Goal: Task Accomplishment & Management: Manage account settings

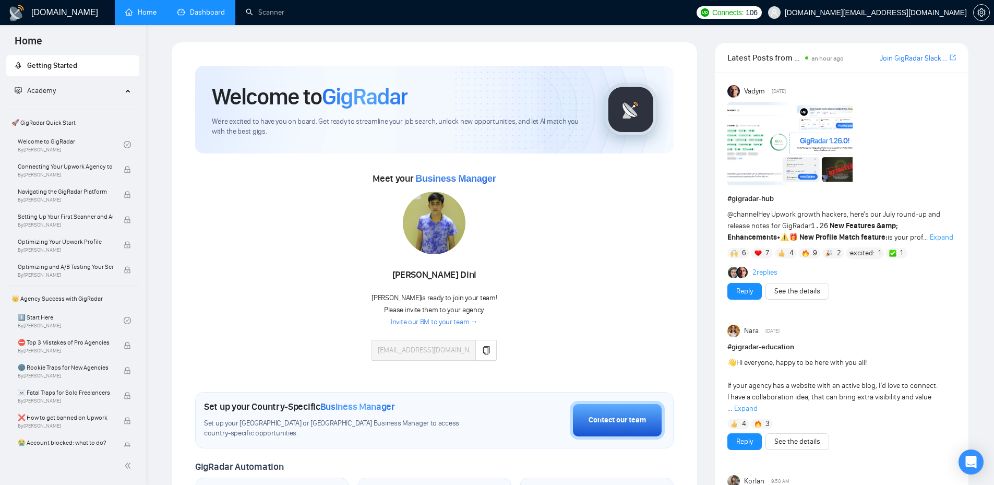
click at [207, 8] on link "Dashboard" at bounding box center [200, 12] width 47 height 9
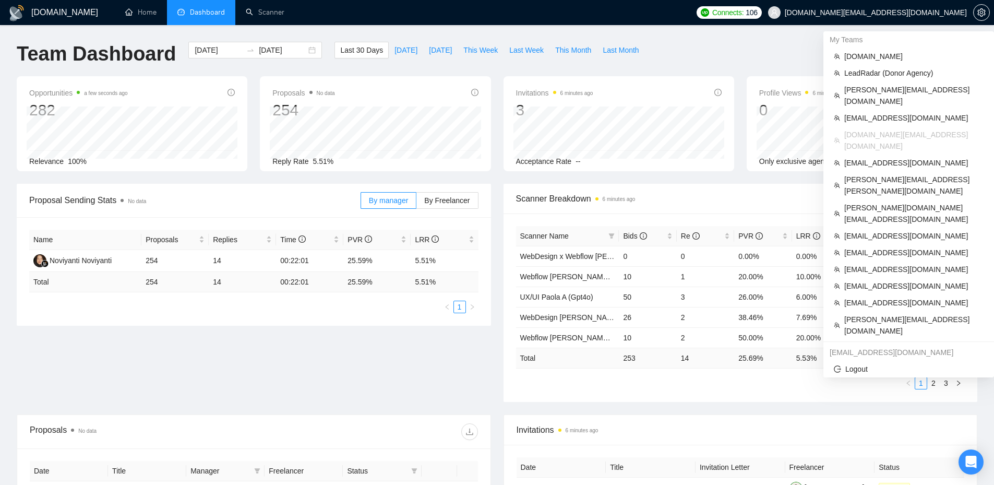
click at [945, 13] on span "[DOMAIN_NAME][EMAIL_ADDRESS][DOMAIN_NAME]" at bounding box center [876, 13] width 182 height 0
click at [907, 18] on span "[DOMAIN_NAME][EMAIL_ADDRESS][DOMAIN_NAME]" at bounding box center [867, 12] width 211 height 33
click at [884, 93] on span "[PERSON_NAME][EMAIL_ADDRESS][DOMAIN_NAME]" at bounding box center [913, 95] width 139 height 23
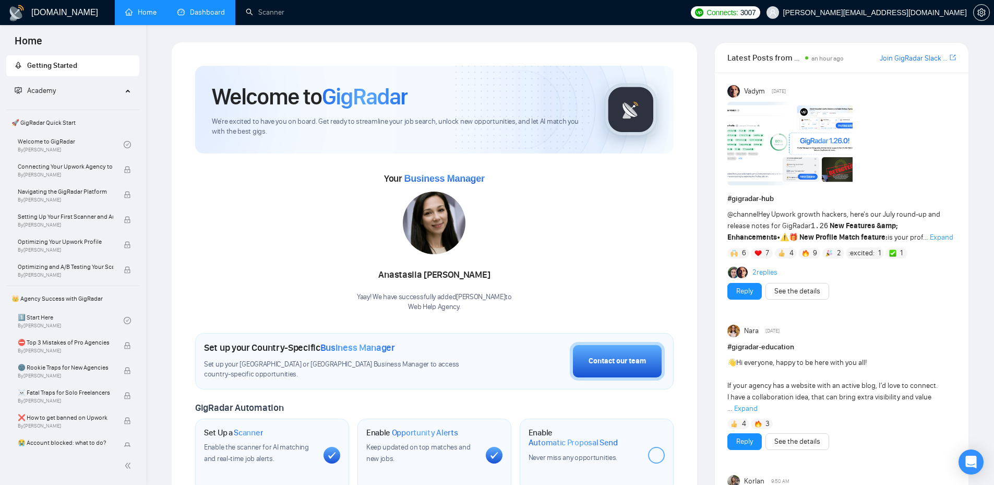
click at [205, 12] on link "Dashboard" at bounding box center [200, 12] width 47 height 9
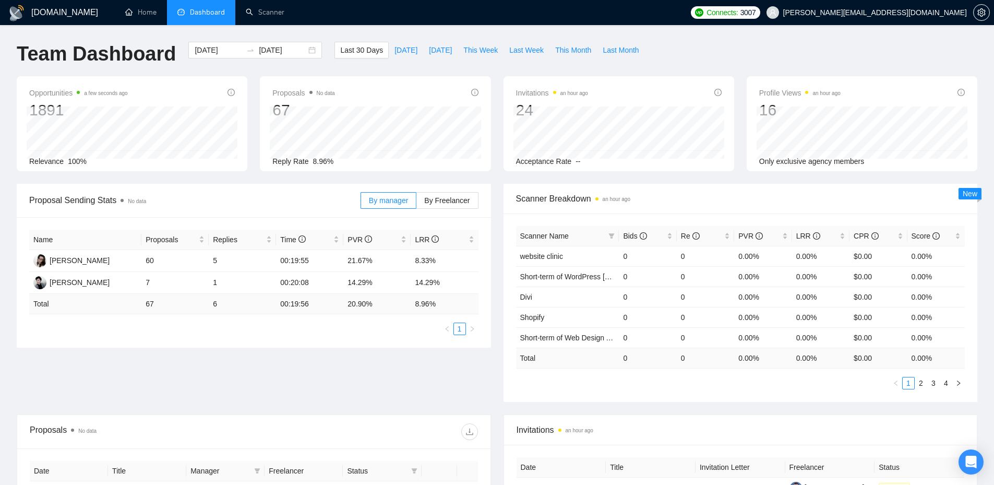
scroll to position [122, 0]
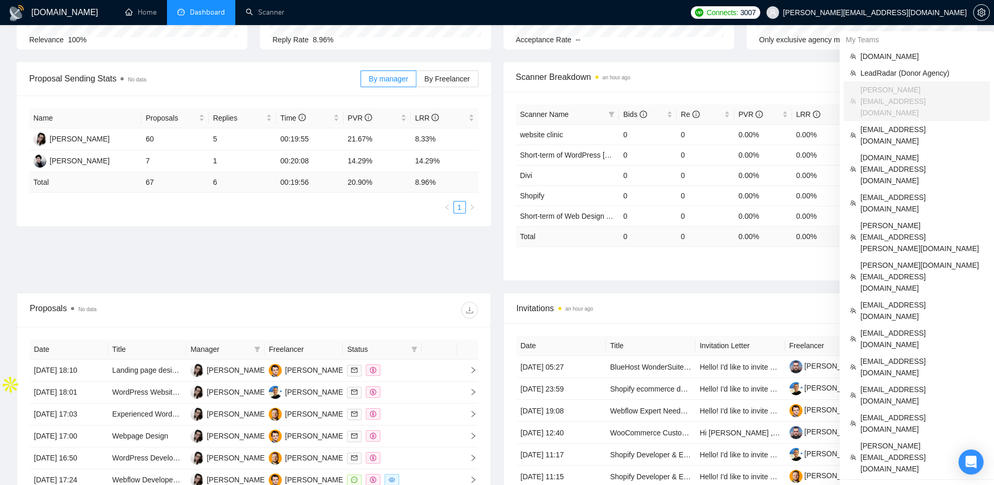
click at [932, 13] on span "[PERSON_NAME][EMAIL_ADDRESS][DOMAIN_NAME]" at bounding box center [875, 13] width 184 height 0
click at [897, 124] on span "[EMAIL_ADDRESS][DOMAIN_NAME]" at bounding box center [922, 135] width 123 height 23
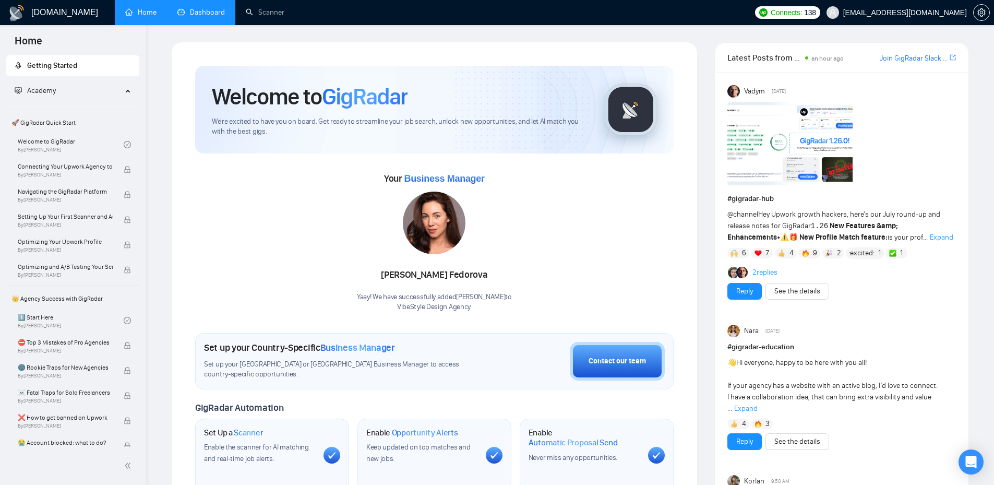
click at [198, 16] on link "Dashboard" at bounding box center [200, 12] width 47 height 9
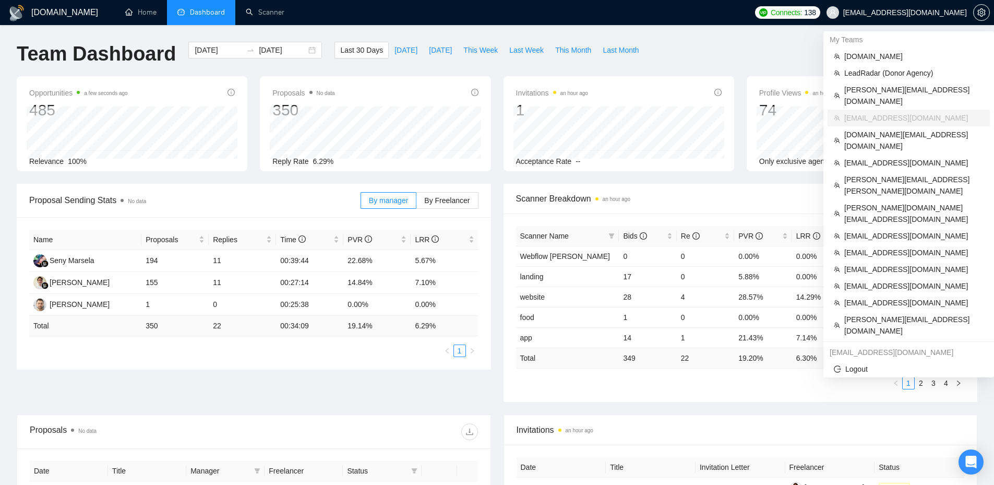
click at [949, 13] on span "[EMAIL_ADDRESS][DOMAIN_NAME]" at bounding box center [905, 13] width 124 height 0
click at [884, 129] on span "[DOMAIN_NAME][EMAIL_ADDRESS][DOMAIN_NAME]" at bounding box center [913, 140] width 139 height 23
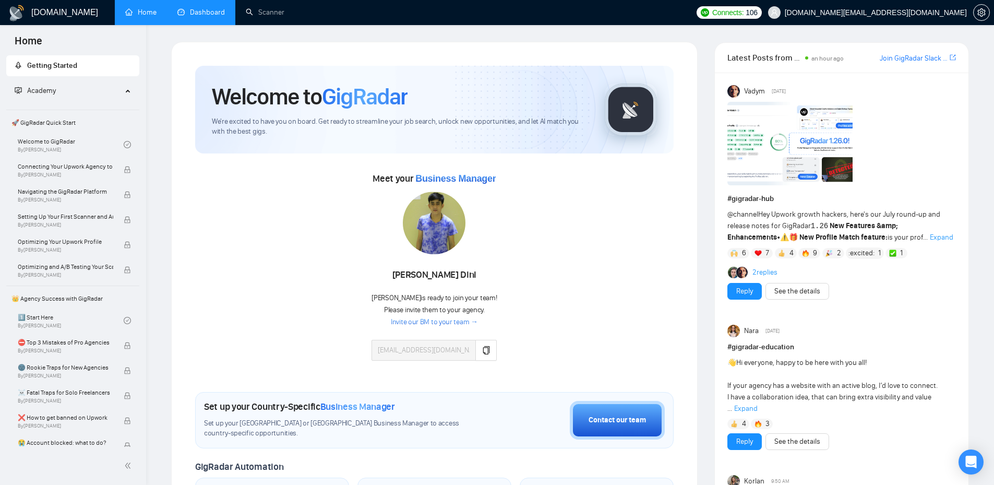
click at [214, 8] on link "Dashboard" at bounding box center [200, 12] width 47 height 9
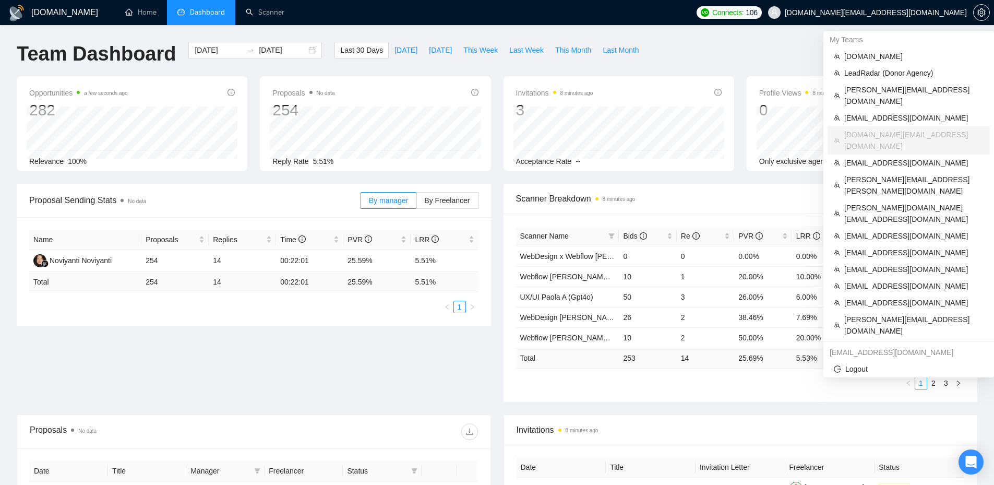
click at [956, 13] on span "[DOMAIN_NAME][EMAIL_ADDRESS][DOMAIN_NAME]" at bounding box center [876, 13] width 182 height 0
click at [885, 157] on span "[EMAIL_ADDRESS][DOMAIN_NAME]" at bounding box center [913, 162] width 139 height 11
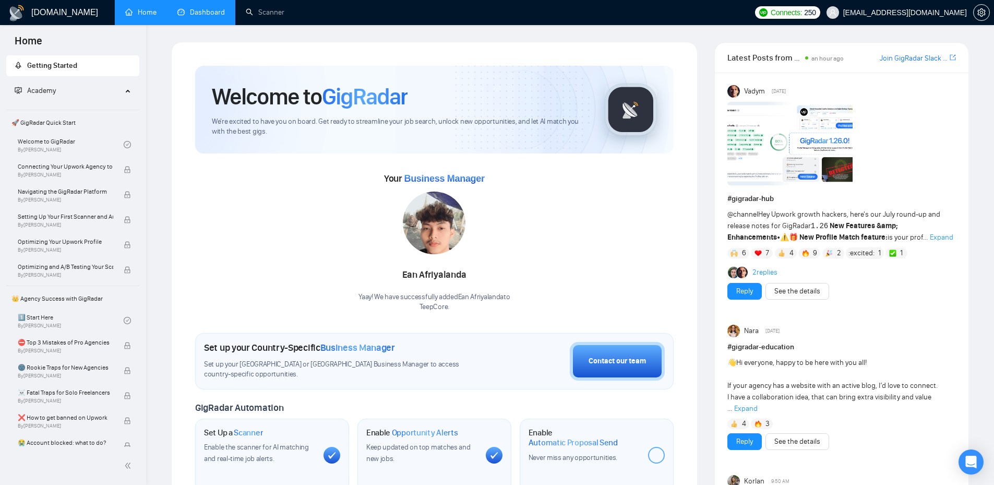
click at [196, 12] on link "Dashboard" at bounding box center [200, 12] width 47 height 9
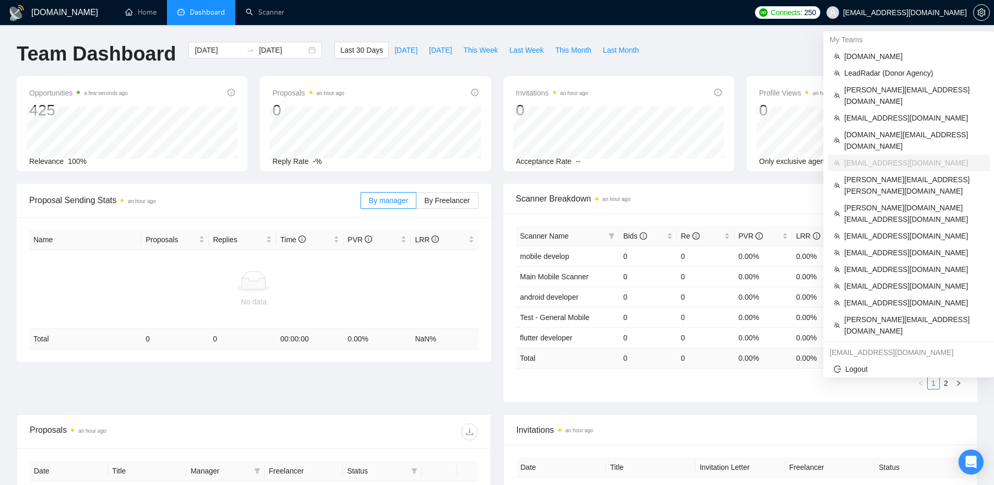
click at [938, 13] on span "[EMAIL_ADDRESS][DOMAIN_NAME]" at bounding box center [905, 13] width 124 height 0
click at [890, 129] on span "[DOMAIN_NAME][EMAIL_ADDRESS][DOMAIN_NAME]" at bounding box center [913, 140] width 139 height 23
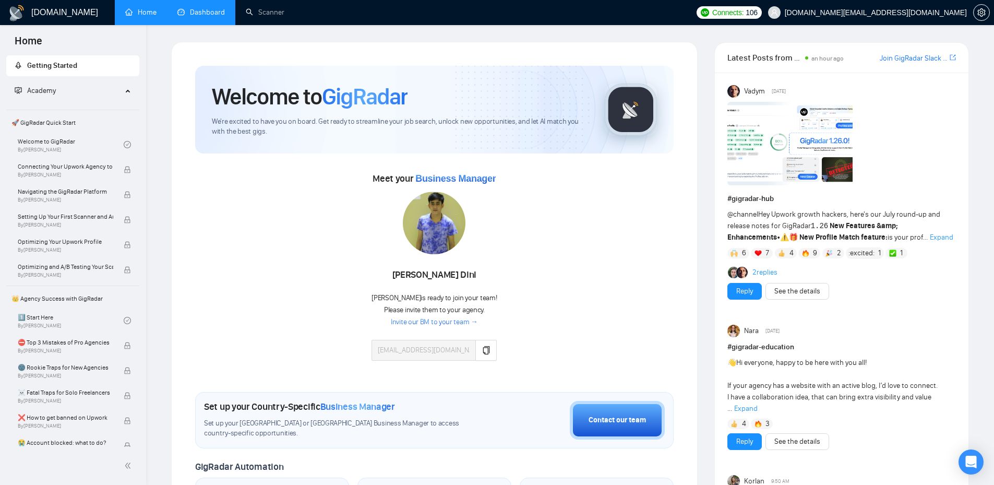
click at [186, 11] on link "Dashboard" at bounding box center [200, 12] width 47 height 9
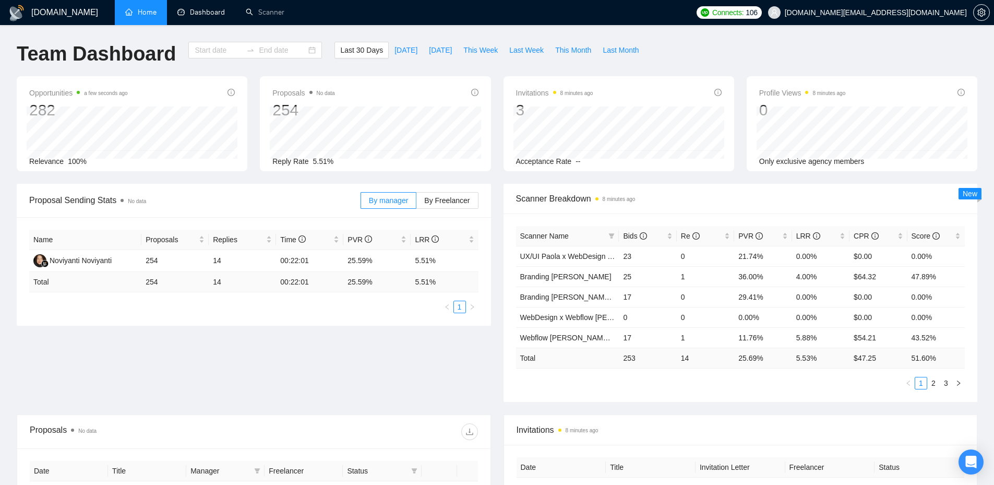
type input "[DATE]"
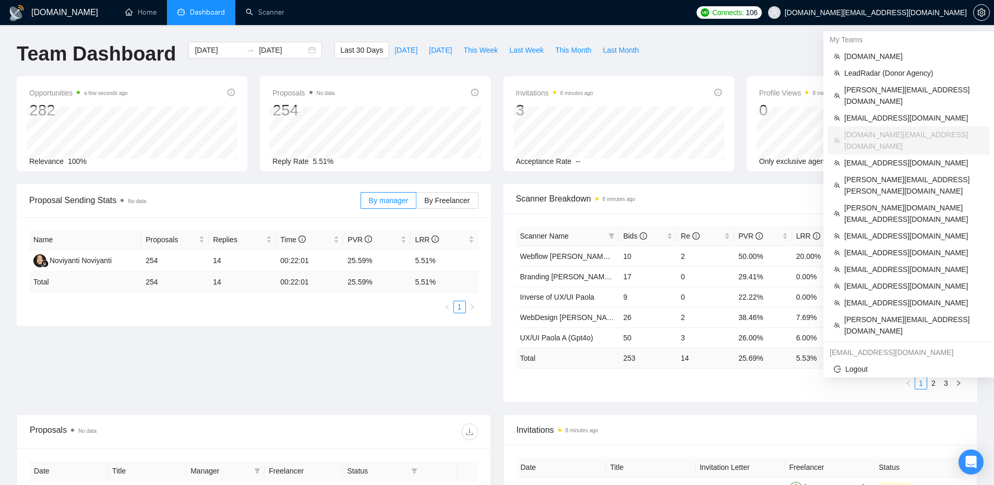
click at [927, 13] on span "[DOMAIN_NAME][EMAIL_ADDRESS][DOMAIN_NAME]" at bounding box center [876, 13] width 182 height 0
click at [879, 157] on span "[EMAIL_ADDRESS][DOMAIN_NAME]" at bounding box center [913, 162] width 139 height 11
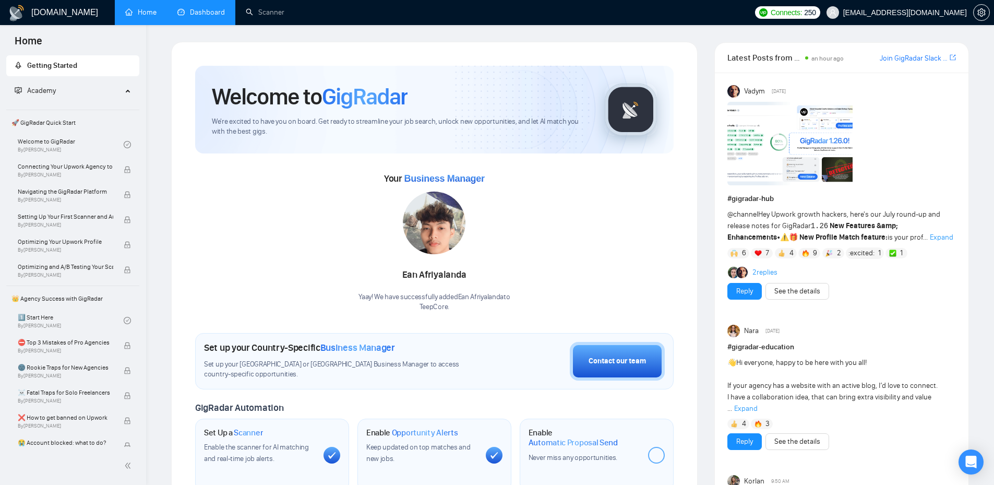
click at [208, 10] on link "Dashboard" at bounding box center [200, 12] width 47 height 9
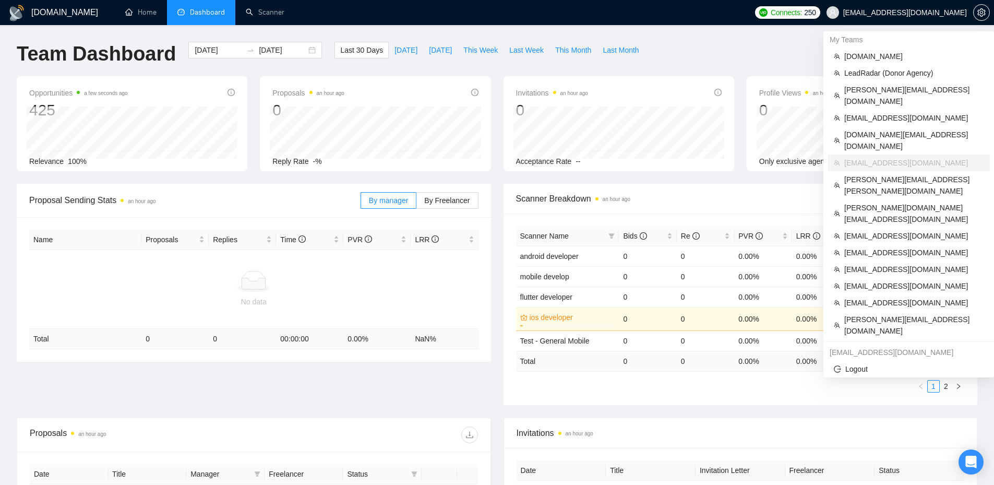
click at [935, 13] on span "[EMAIL_ADDRESS][DOMAIN_NAME]" at bounding box center [905, 13] width 124 height 0
click at [908, 174] on span "[PERSON_NAME][EMAIL_ADDRESS][PERSON_NAME][DOMAIN_NAME]" at bounding box center [913, 185] width 139 height 23
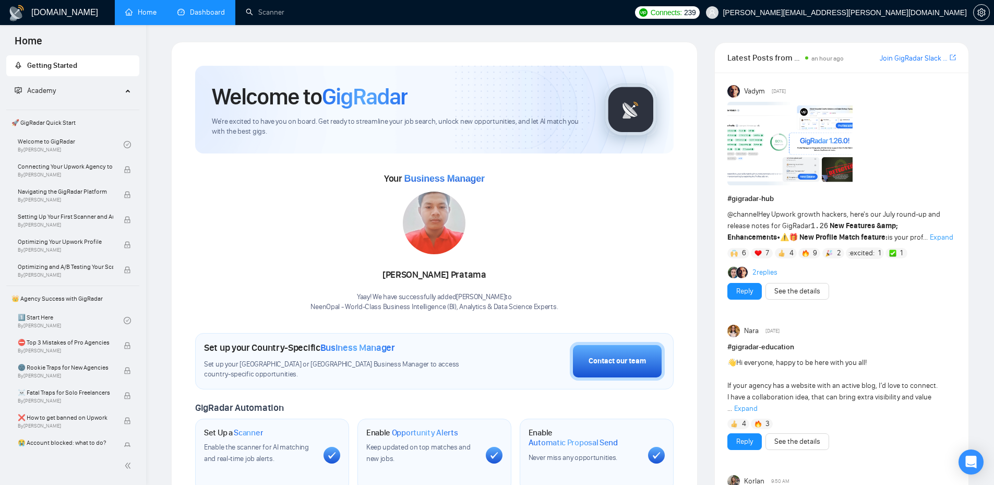
click at [218, 8] on link "Dashboard" at bounding box center [200, 12] width 47 height 9
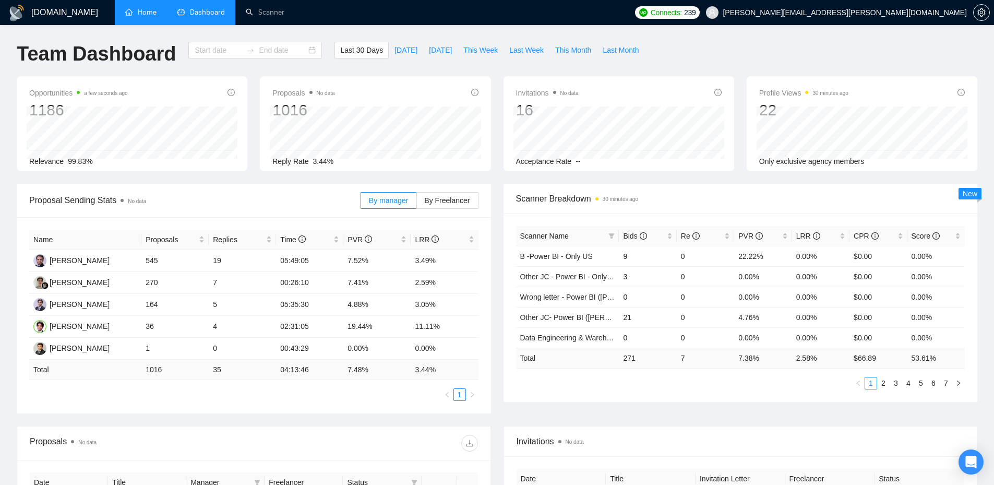
type input "[DATE]"
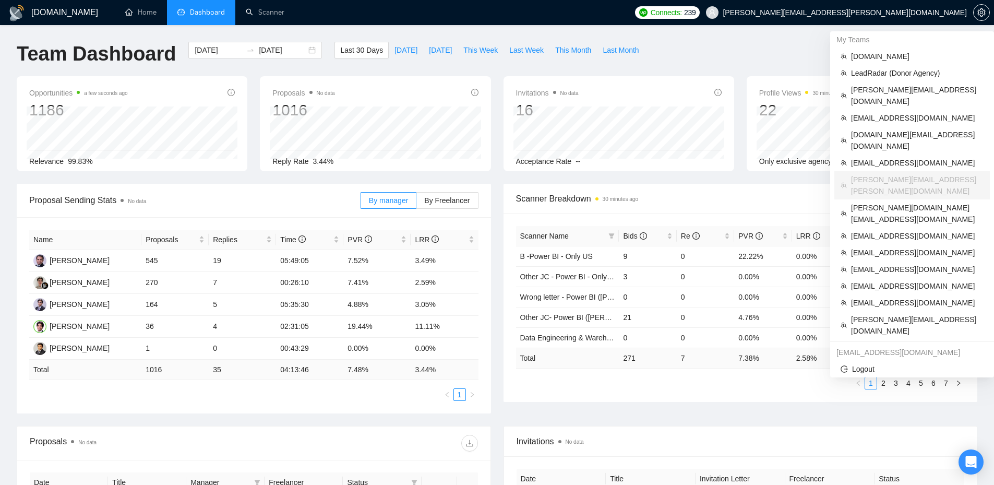
click at [923, 13] on span "[PERSON_NAME][EMAIL_ADDRESS][PERSON_NAME][DOMAIN_NAME]" at bounding box center [845, 13] width 244 height 0
click at [901, 202] on span "[PERSON_NAME][DOMAIN_NAME][EMAIL_ADDRESS][DOMAIN_NAME]" at bounding box center [917, 213] width 133 height 23
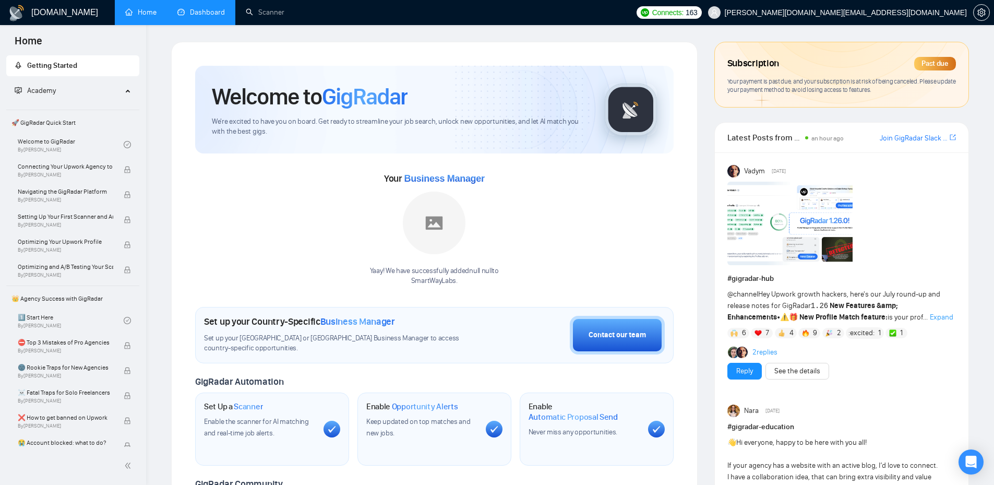
click at [198, 14] on link "Dashboard" at bounding box center [200, 12] width 47 height 9
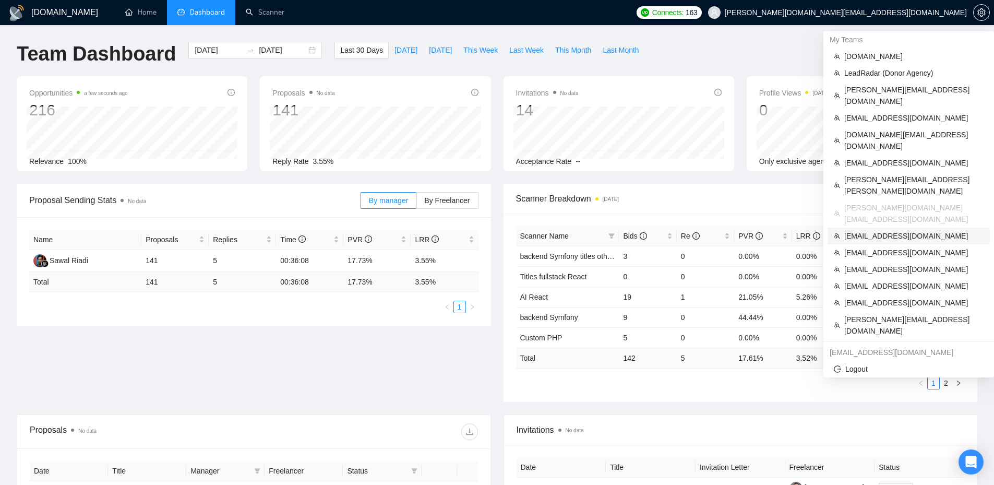
click at [894, 230] on span "[EMAIL_ADDRESS][DOMAIN_NAME]" at bounding box center [913, 235] width 139 height 11
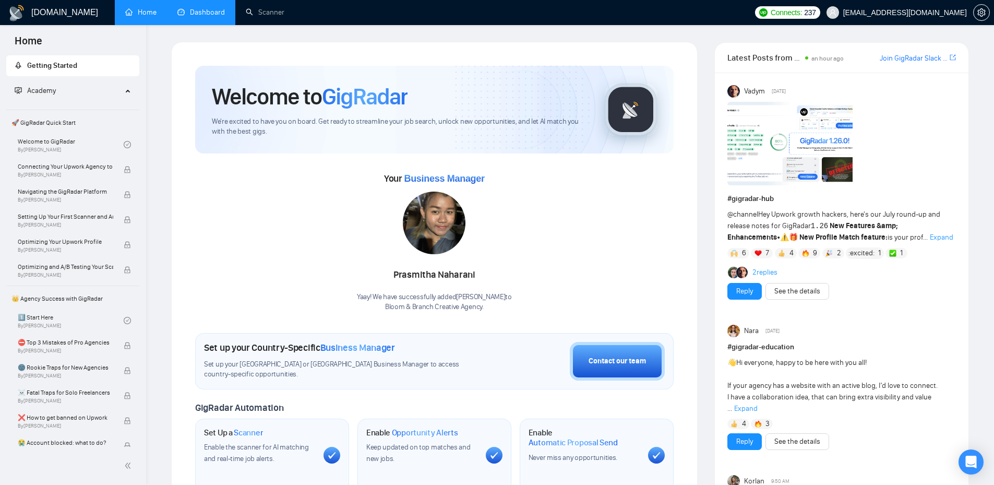
click at [195, 14] on link "Dashboard" at bounding box center [200, 12] width 47 height 9
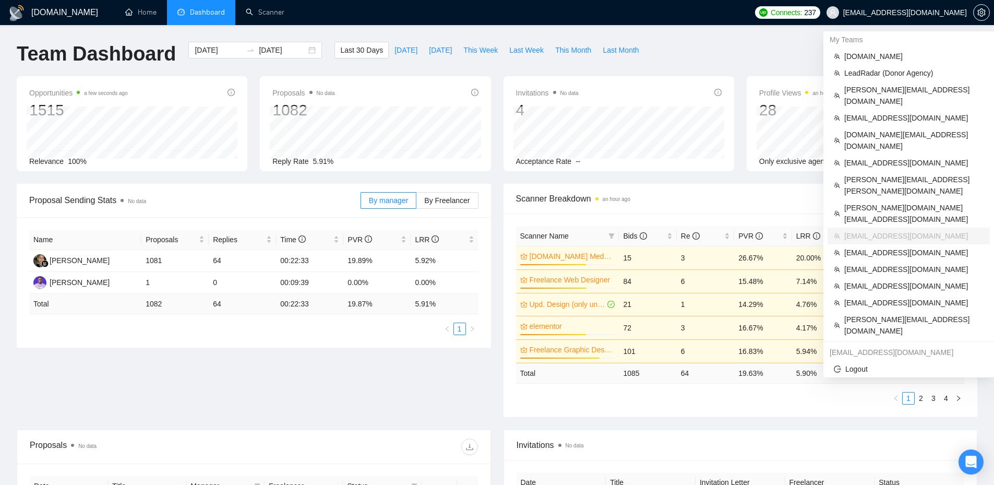
click at [953, 13] on span "[EMAIL_ADDRESS][DOMAIN_NAME]" at bounding box center [905, 13] width 124 height 0
click at [893, 247] on span "[EMAIL_ADDRESS][DOMAIN_NAME]" at bounding box center [913, 252] width 139 height 11
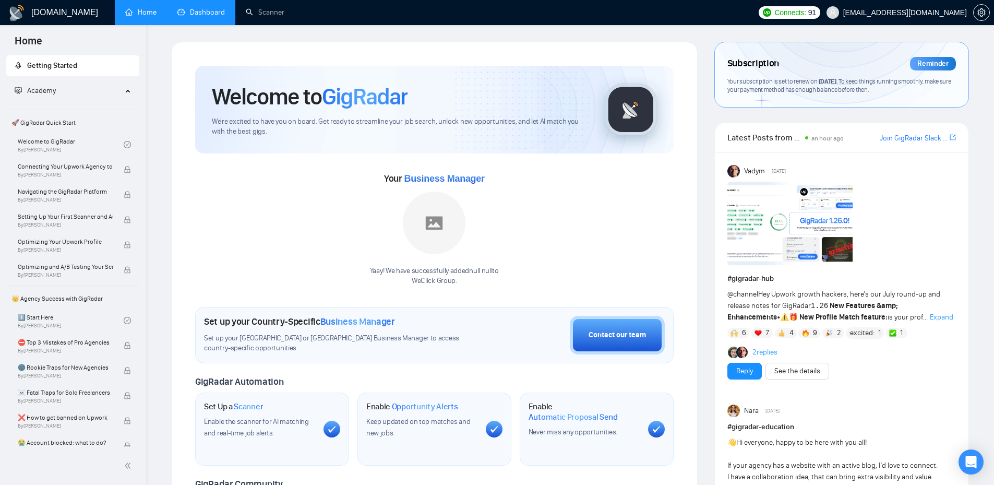
click at [199, 11] on link "Dashboard" at bounding box center [200, 12] width 47 height 9
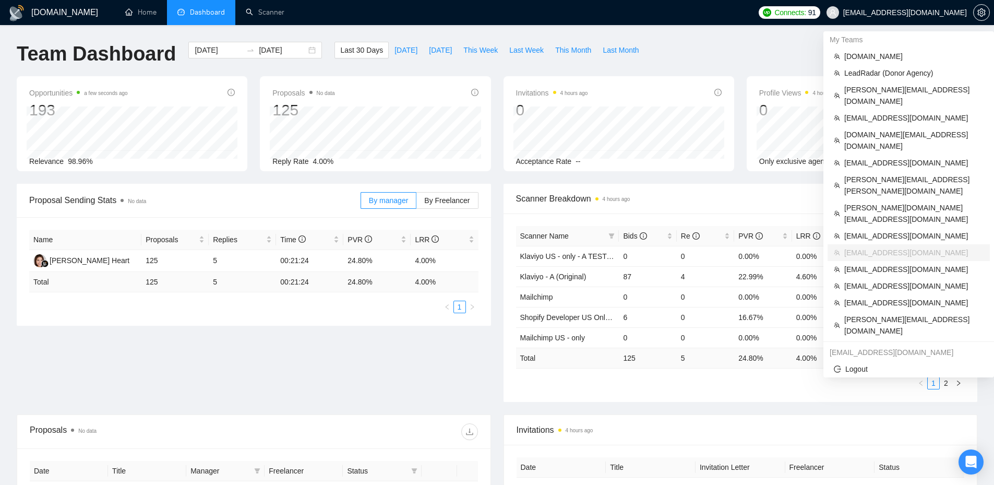
click at [949, 13] on span "[EMAIL_ADDRESS][DOMAIN_NAME]" at bounding box center [905, 13] width 124 height 0
click at [877, 264] on span "[EMAIL_ADDRESS][DOMAIN_NAME]" at bounding box center [913, 269] width 139 height 11
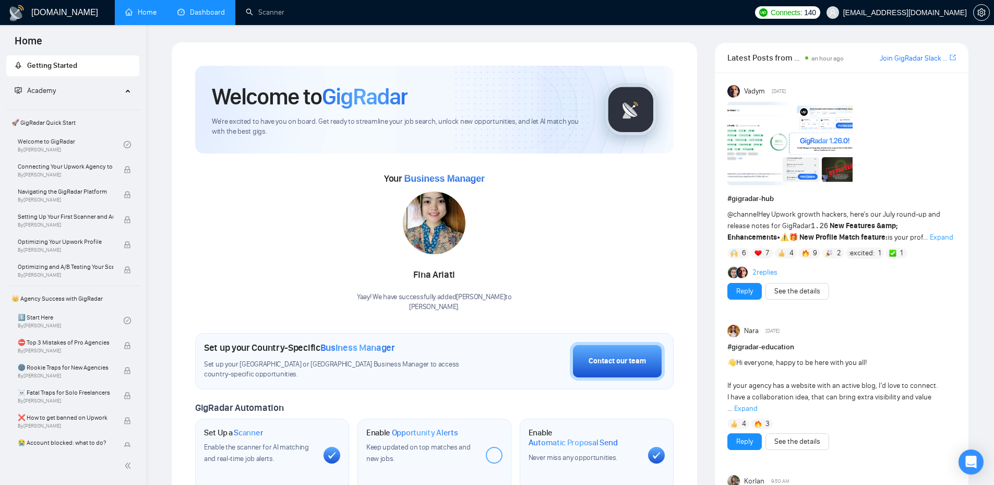
click at [213, 8] on link "Dashboard" at bounding box center [200, 12] width 47 height 9
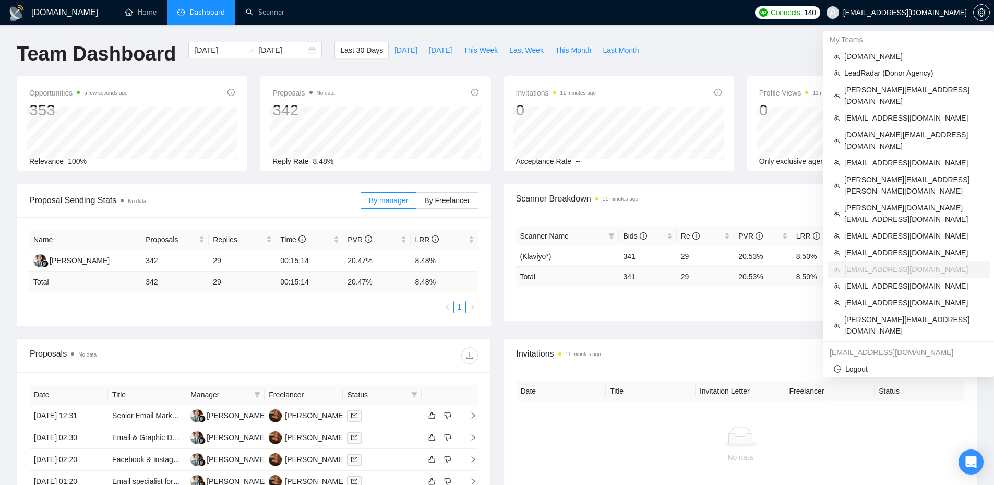
click at [932, 13] on span "[EMAIL_ADDRESS][DOMAIN_NAME]" at bounding box center [905, 13] width 124 height 0
click at [890, 280] on span "[EMAIL_ADDRESS][DOMAIN_NAME]" at bounding box center [913, 285] width 139 height 11
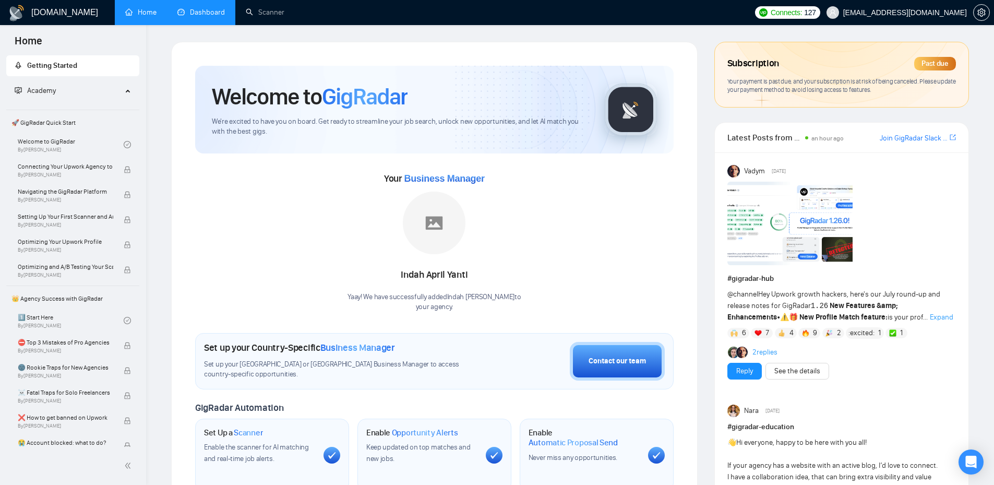
click at [199, 12] on link "Dashboard" at bounding box center [200, 12] width 47 height 9
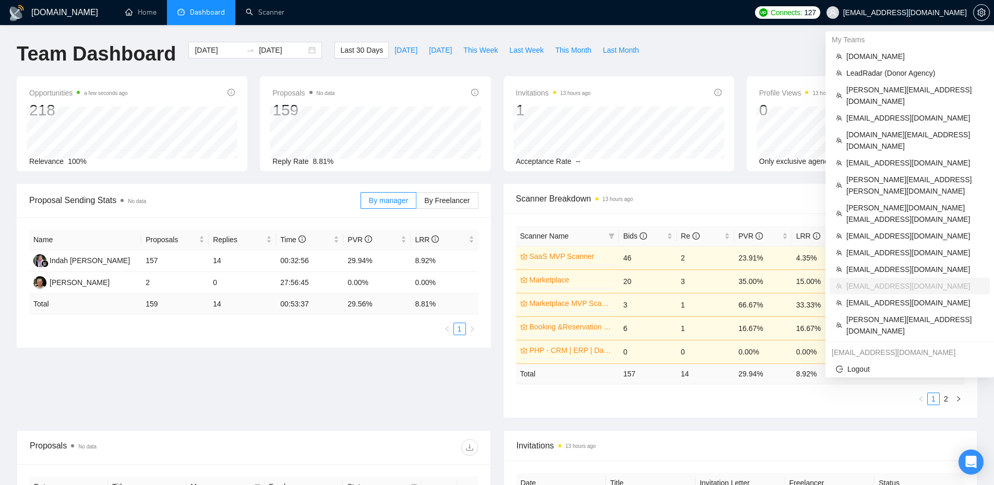
click at [916, 13] on span "[EMAIL_ADDRESS][DOMAIN_NAME]" at bounding box center [905, 13] width 124 height 0
click at [875, 297] on span "[EMAIL_ADDRESS][DOMAIN_NAME]" at bounding box center [914, 302] width 137 height 11
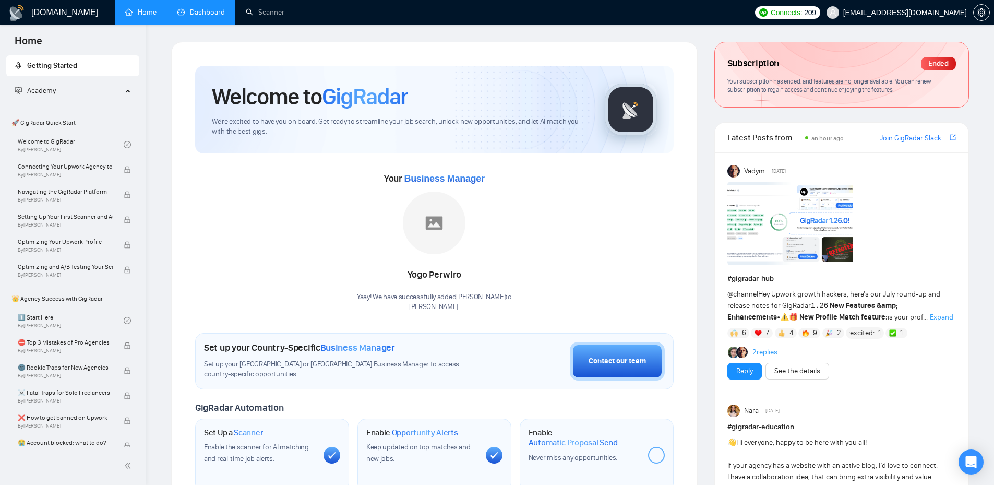
click at [199, 11] on link "Dashboard" at bounding box center [200, 12] width 47 height 9
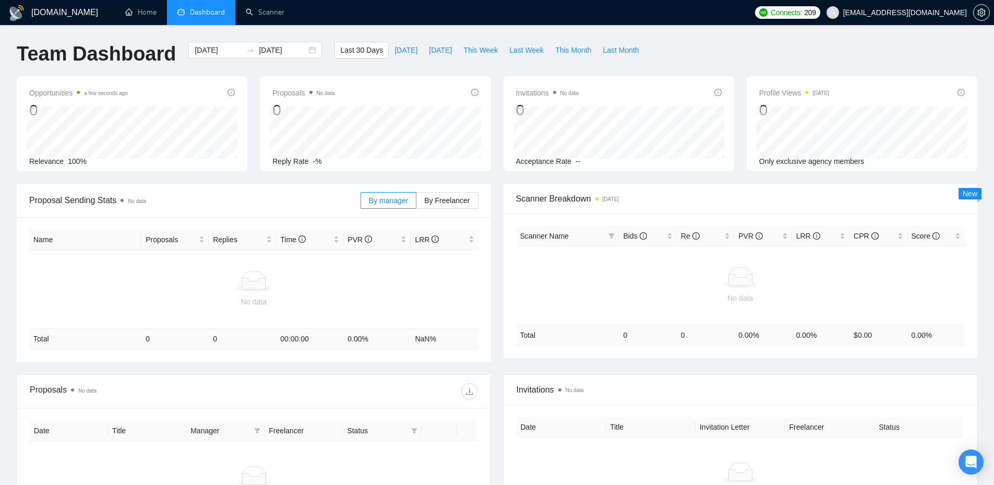
click at [932, 18] on span "[EMAIL_ADDRESS][DOMAIN_NAME]" at bounding box center [896, 12] width 153 height 33
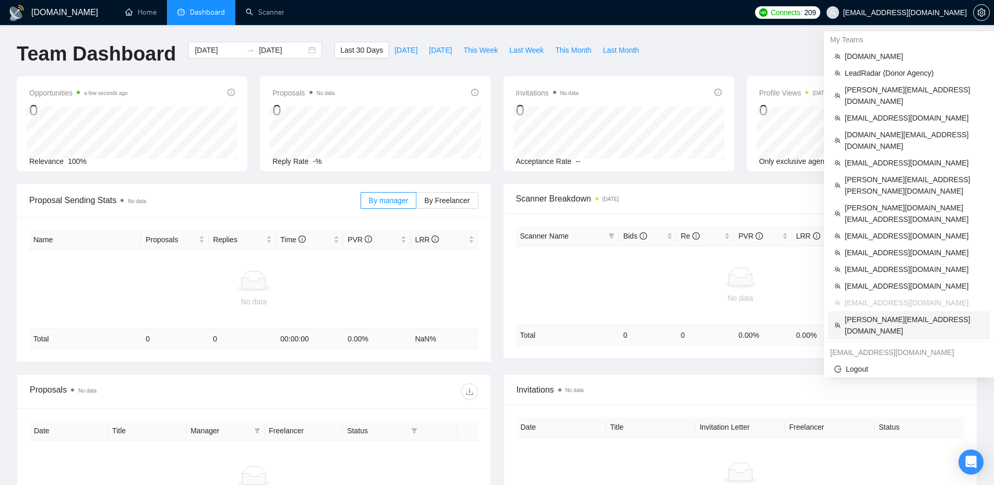
click at [878, 314] on span "[PERSON_NAME][EMAIL_ADDRESS][DOMAIN_NAME]" at bounding box center [914, 325] width 139 height 23
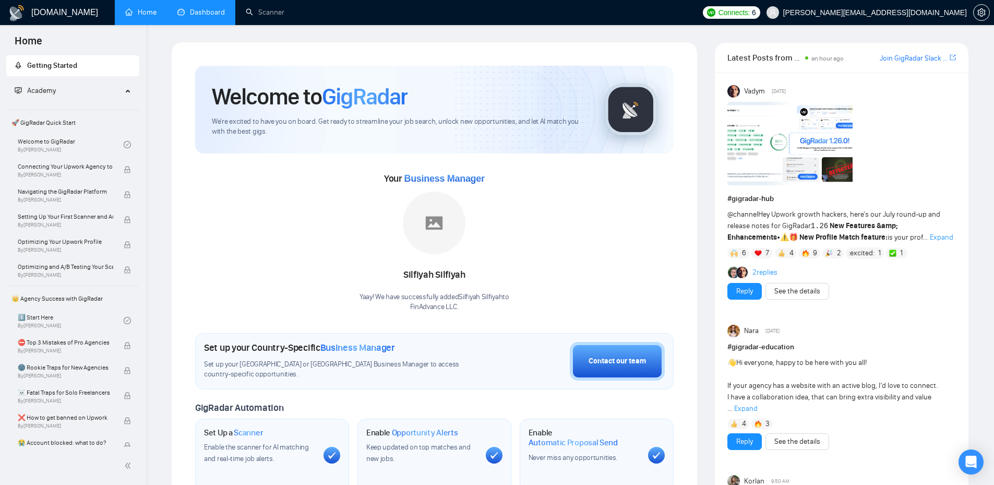
click at [190, 8] on link "Dashboard" at bounding box center [200, 12] width 47 height 9
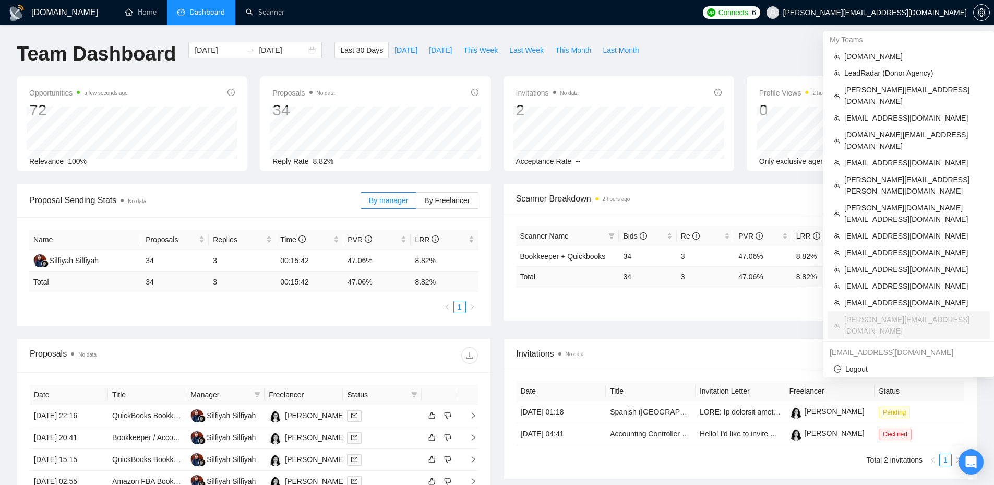
click at [908, 13] on span "[PERSON_NAME][EMAIL_ADDRESS][DOMAIN_NAME]" at bounding box center [875, 13] width 184 height 0
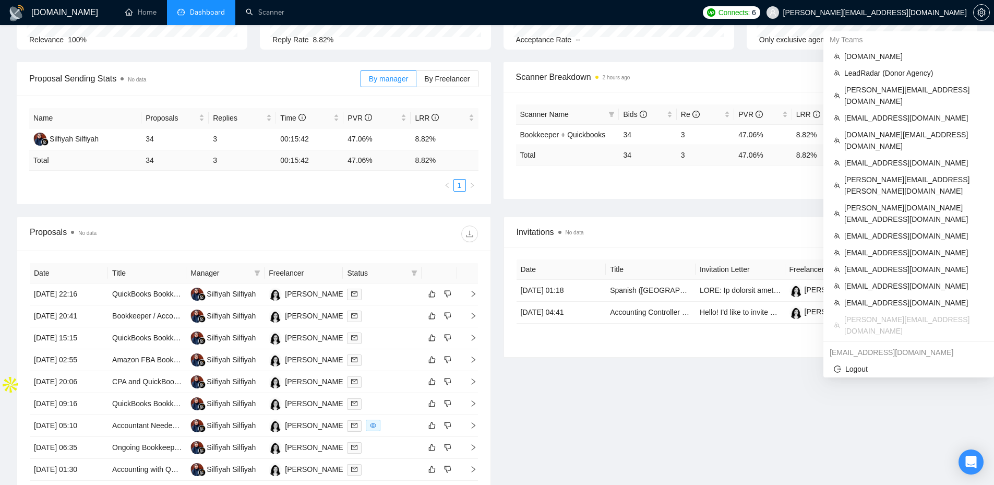
click at [931, 13] on span "[PERSON_NAME][EMAIL_ADDRESS][DOMAIN_NAME]" at bounding box center [875, 13] width 184 height 0
click at [871, 202] on span "[PERSON_NAME][DOMAIN_NAME][EMAIL_ADDRESS][DOMAIN_NAME]" at bounding box center [913, 213] width 139 height 23
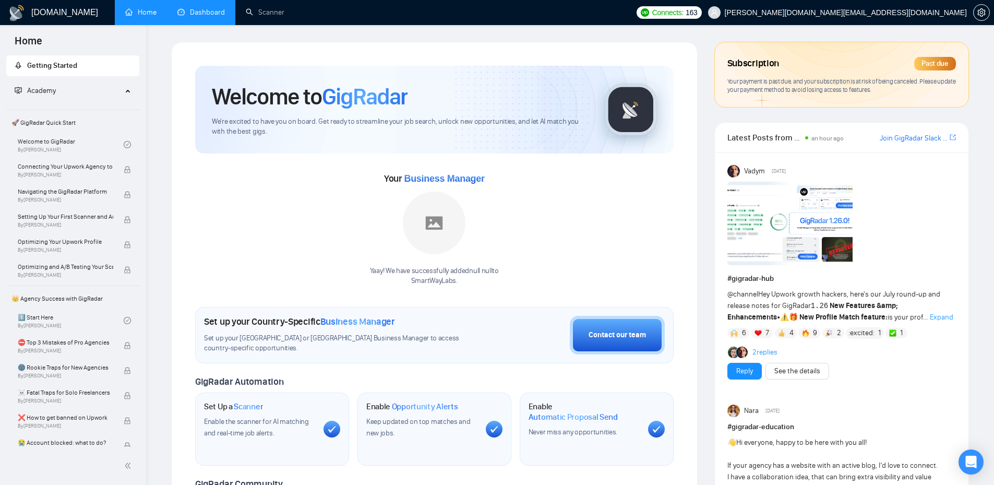
click at [193, 15] on link "Dashboard" at bounding box center [200, 12] width 47 height 9
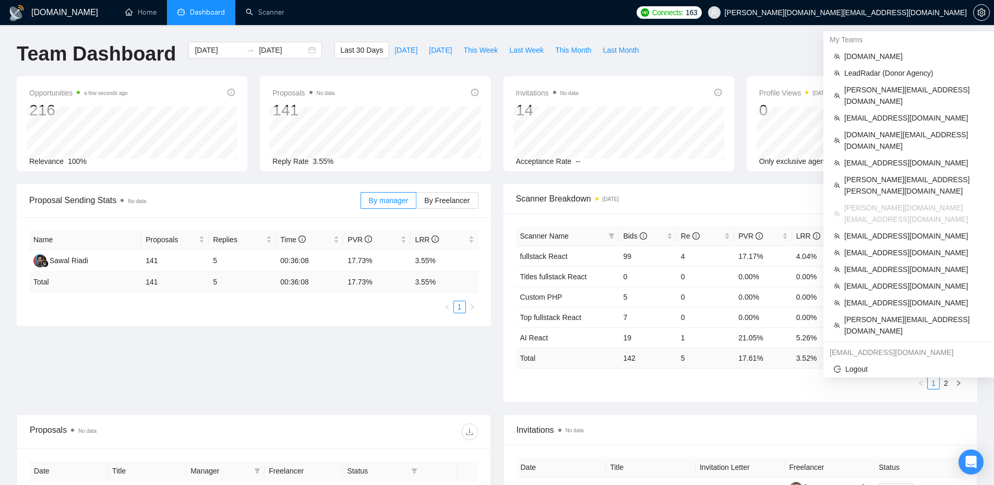
click at [930, 13] on span "[PERSON_NAME][DOMAIN_NAME][EMAIL_ADDRESS][DOMAIN_NAME]" at bounding box center [846, 13] width 242 height 0
click at [880, 230] on span "[EMAIL_ADDRESS][DOMAIN_NAME]" at bounding box center [913, 235] width 139 height 11
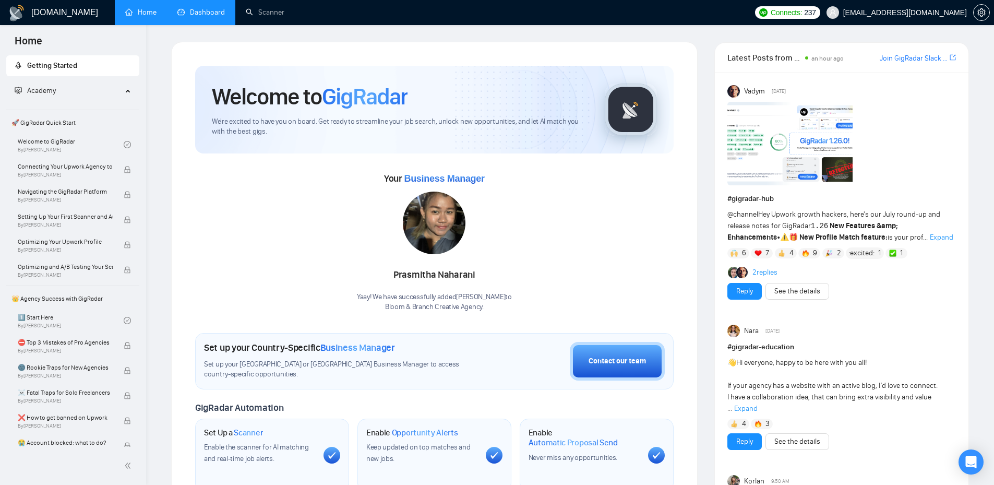
click at [212, 11] on link "Dashboard" at bounding box center [200, 12] width 47 height 9
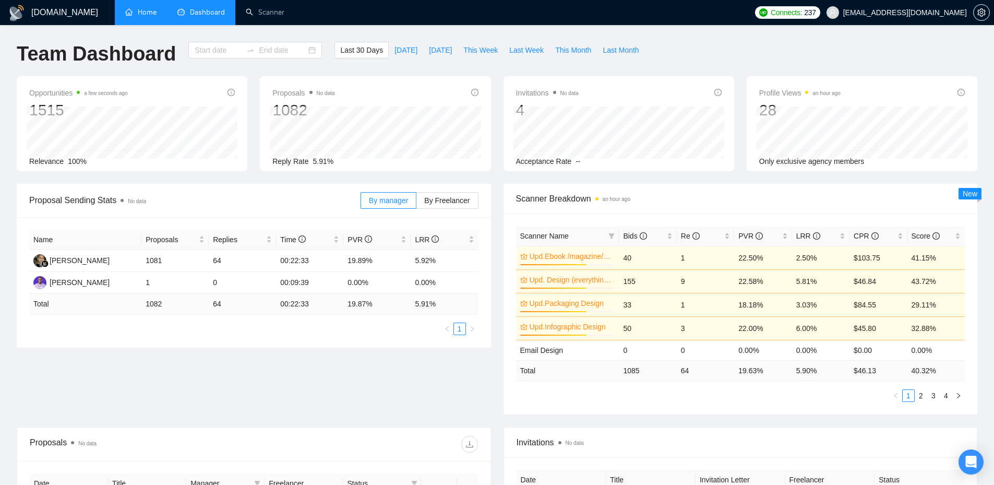
type input "[DATE]"
